Goal: Task Accomplishment & Management: Manage account settings

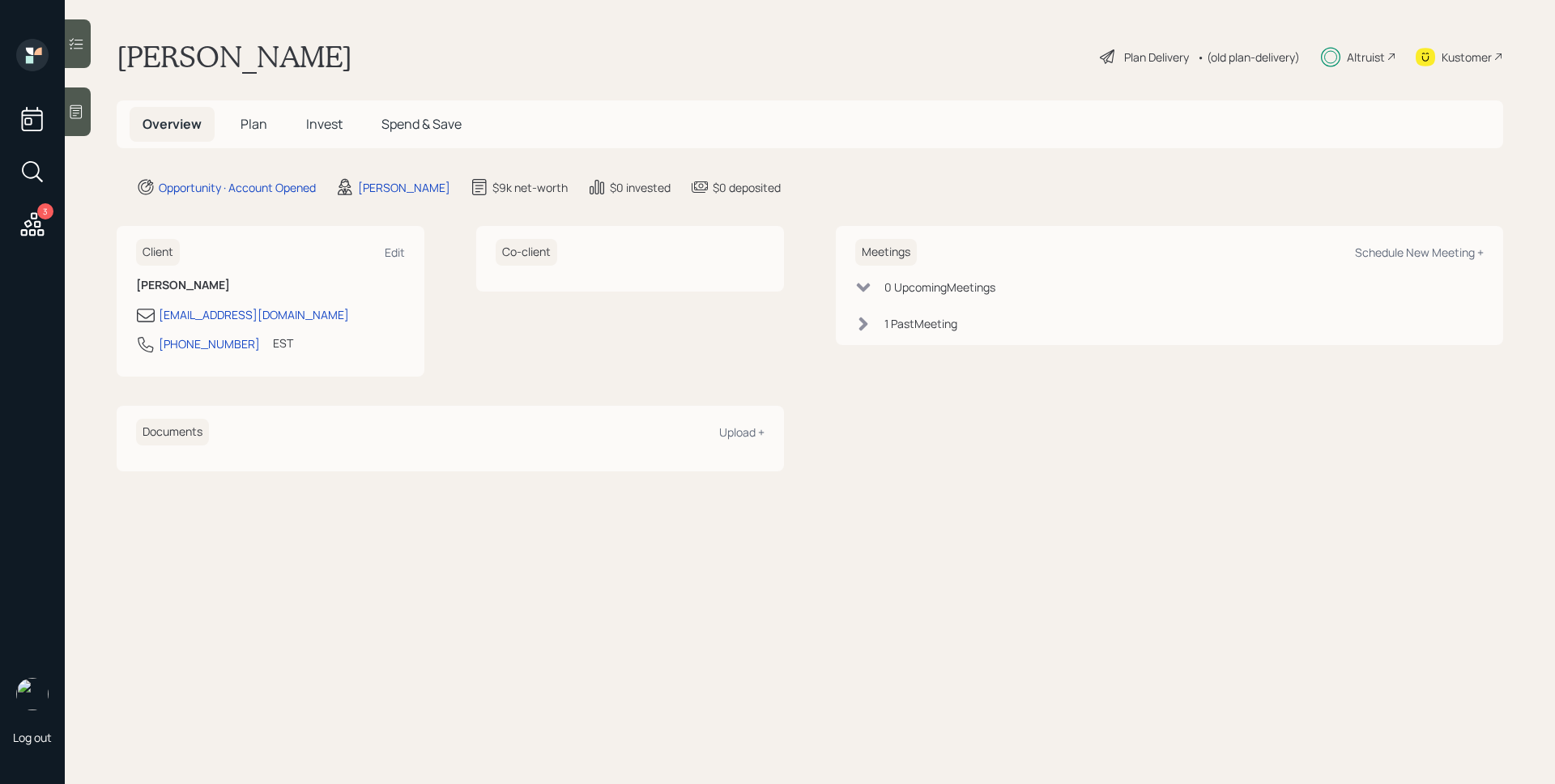
click at [336, 127] on span "Invest" at bounding box center [324, 124] width 36 height 18
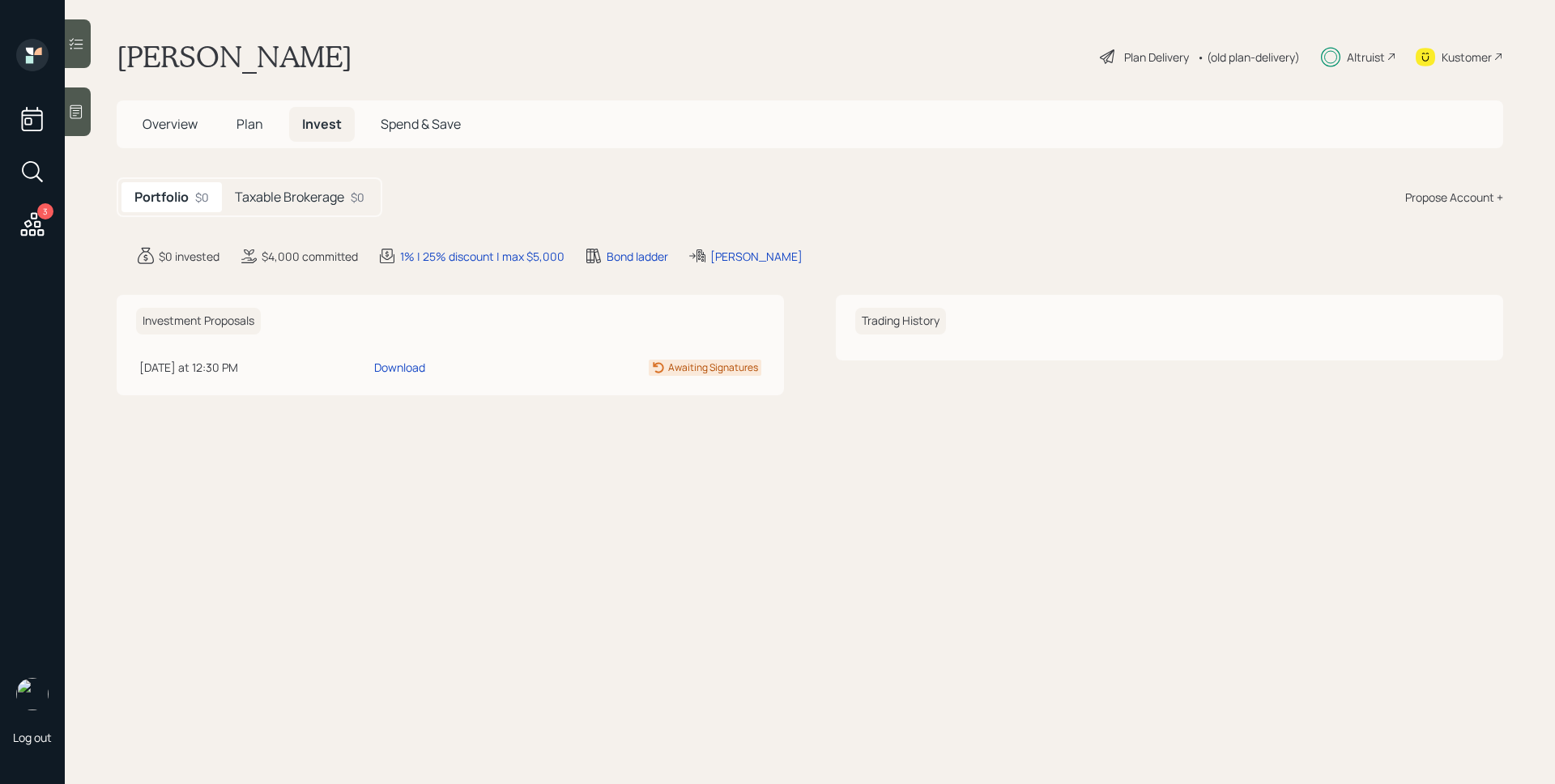
click at [339, 189] on h5 "Taxable Brokerage" at bounding box center [289, 197] width 109 height 16
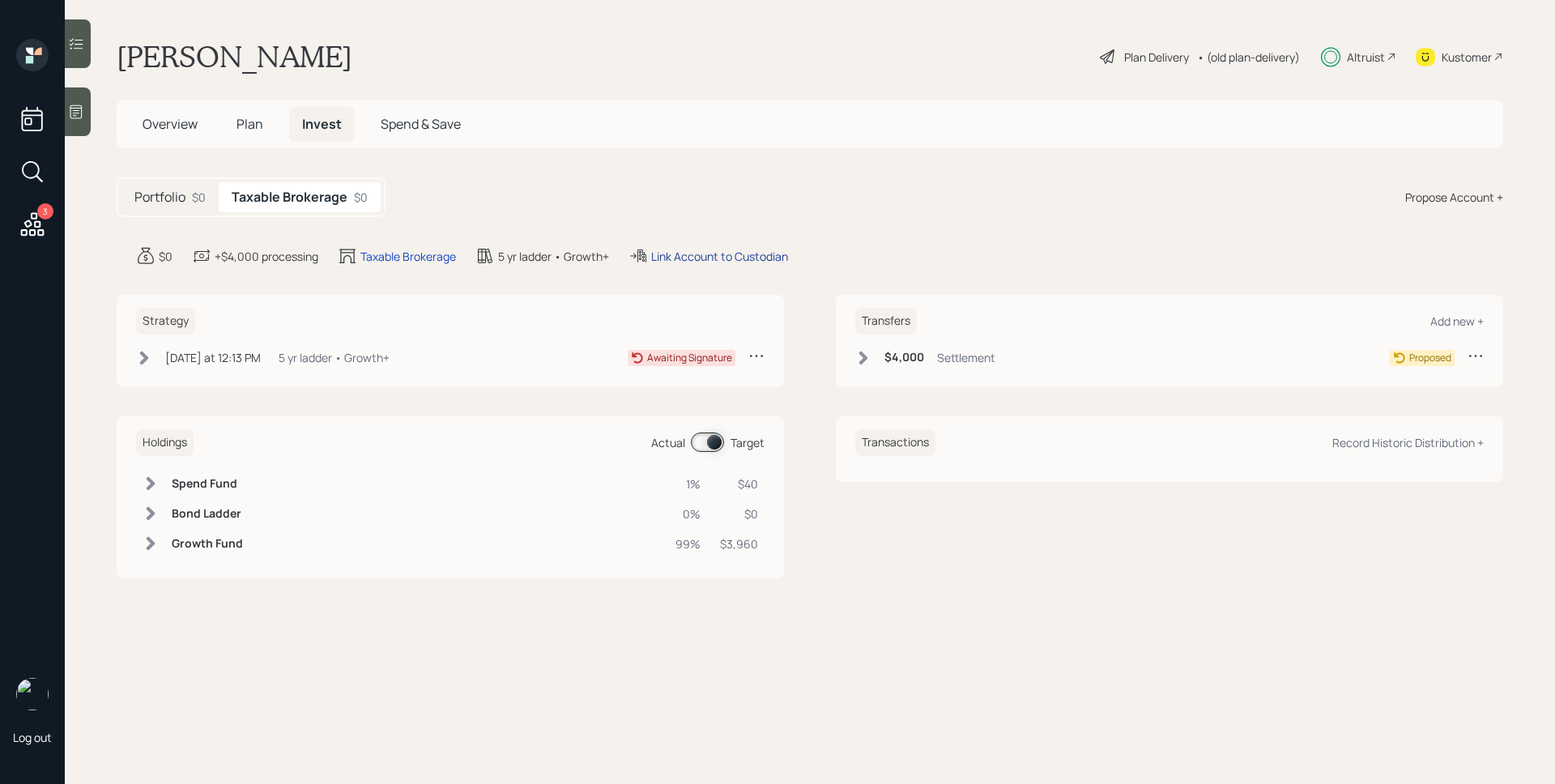
click at [754, 256] on div "Link Account to Custodian" at bounding box center [719, 256] width 136 height 17
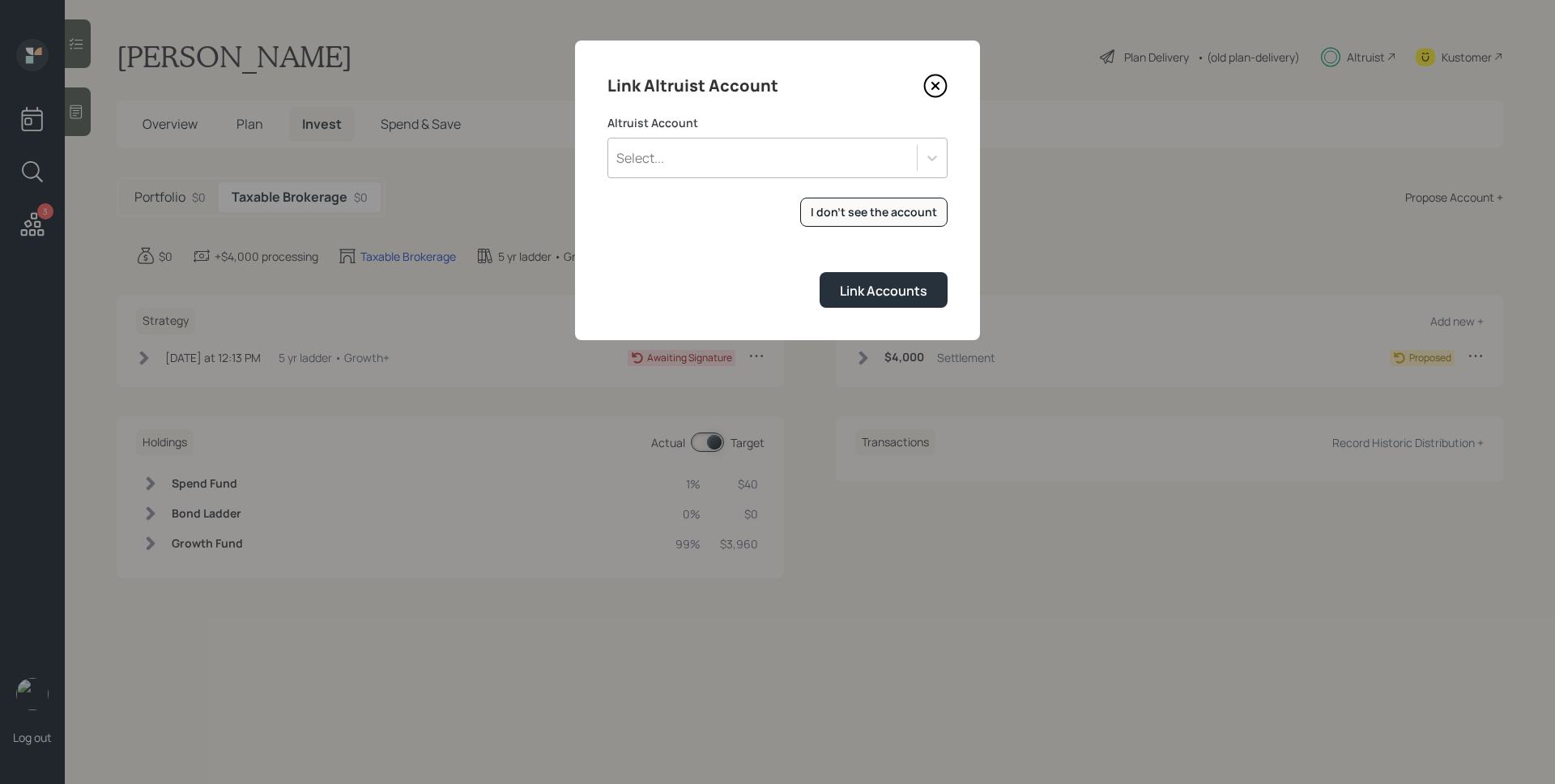
click at [765, 151] on div "Select..." at bounding box center [762, 157] width 309 height 27
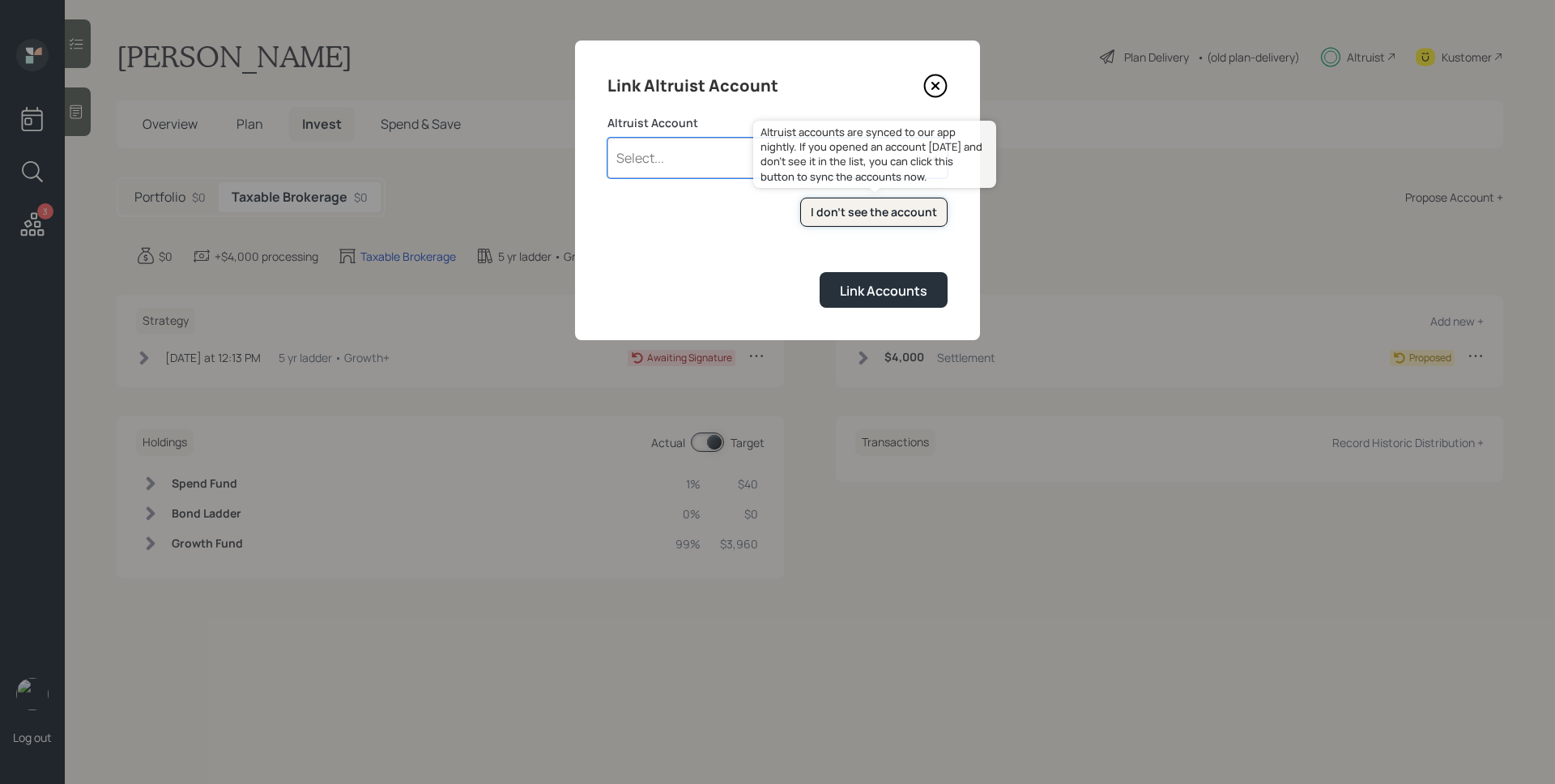
click at [859, 212] on div "I don't see the account" at bounding box center [873, 213] width 127 height 17
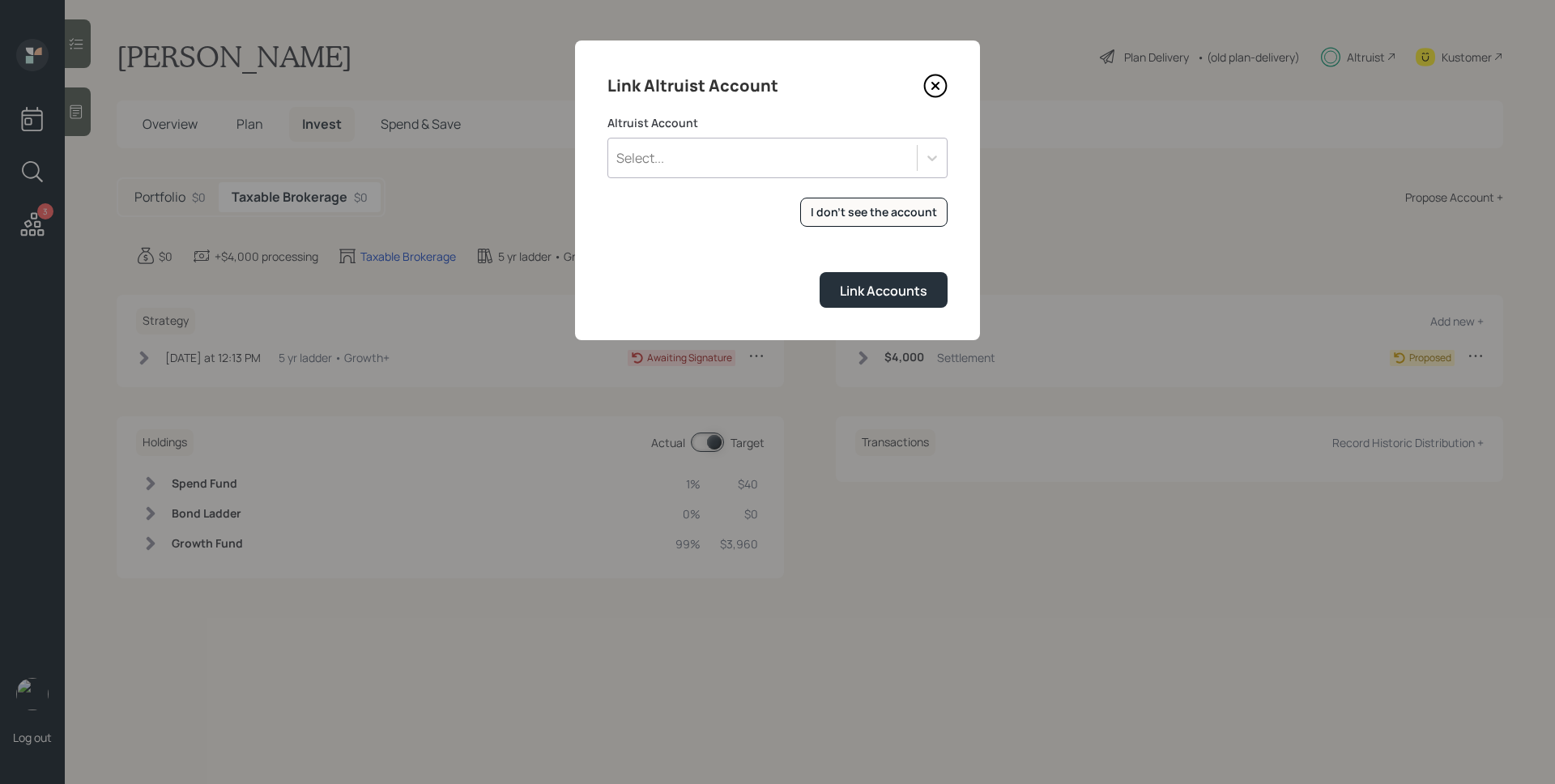
click at [726, 179] on form "Altruist Account Select... I don't see the account Altruist accounts are synced…" at bounding box center [777, 211] width 340 height 193
click at [730, 167] on div "Select..." at bounding box center [762, 157] width 309 height 27
